Goal: Find specific page/section

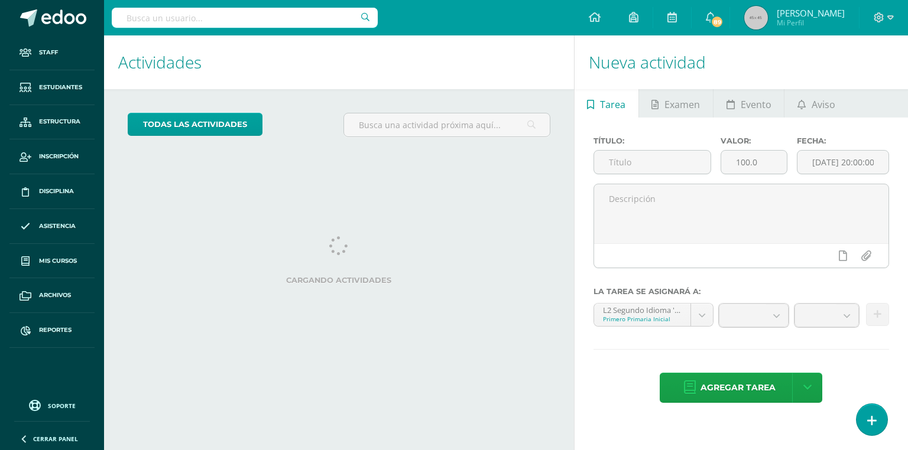
click at [217, 33] on div at bounding box center [245, 17] width 266 height 35
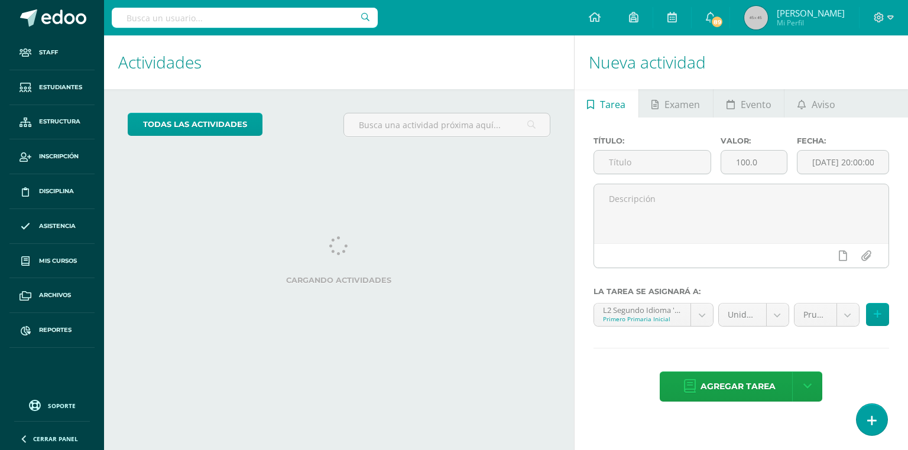
click at [212, 14] on input "text" at bounding box center [245, 18] width 266 height 20
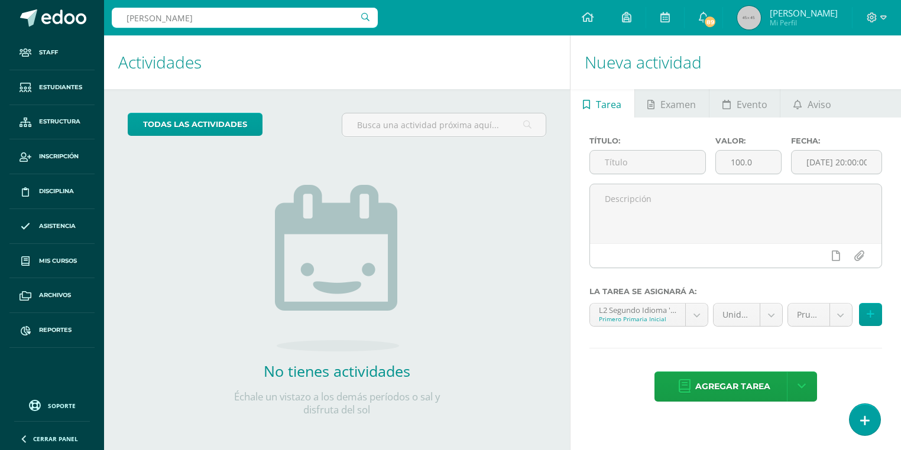
type input "dulce de león"
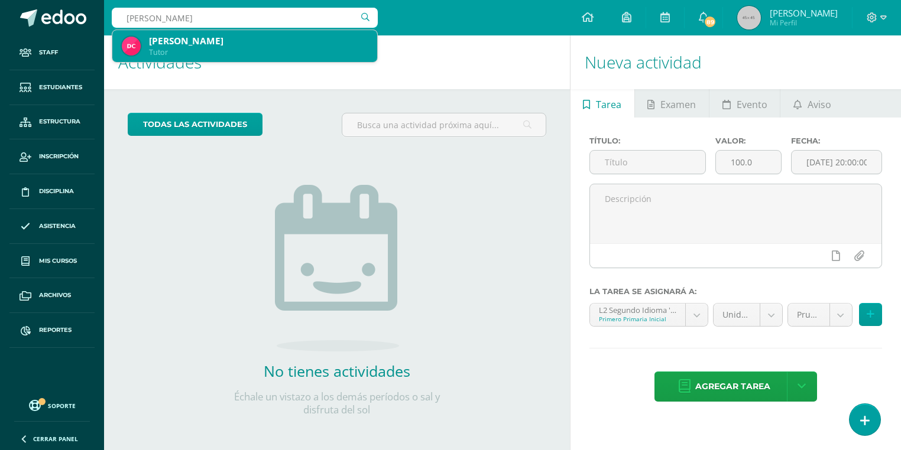
click at [226, 35] on div "[PERSON_NAME]" at bounding box center [258, 41] width 219 height 12
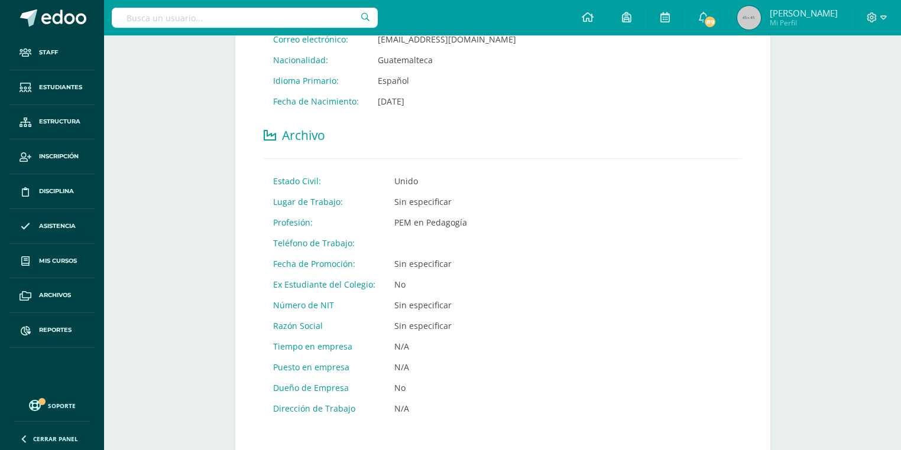
scroll to position [661, 0]
